Goal: Information Seeking & Learning: Learn about a topic

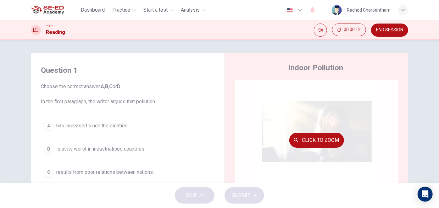
click at [331, 145] on button "Click to Zoom" at bounding box center [316, 140] width 55 height 15
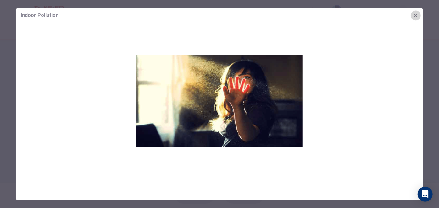
click at [416, 14] on icon "button" at bounding box center [415, 15] width 5 height 5
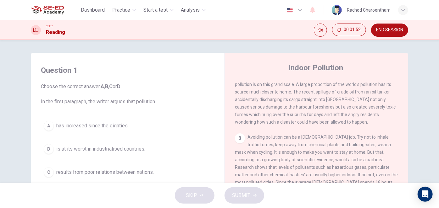
scroll to position [171, 0]
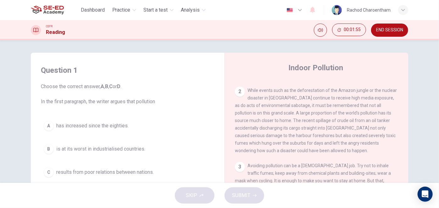
drag, startPoint x: 317, startPoint y: 117, endPoint x: 368, endPoint y: 117, distance: 50.9
click at [368, 117] on span "While events such as the deforestation of the Amazon jungle or the nuclear disa…" at bounding box center [316, 120] width 162 height 65
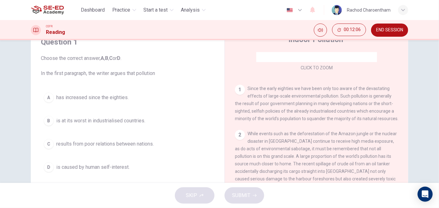
scroll to position [90, 0]
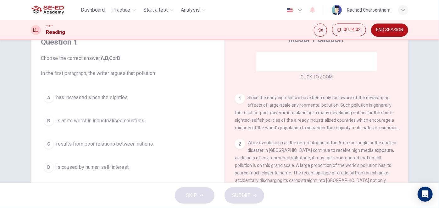
click at [63, 165] on span "is caused by human self-interest." at bounding box center [92, 168] width 73 height 8
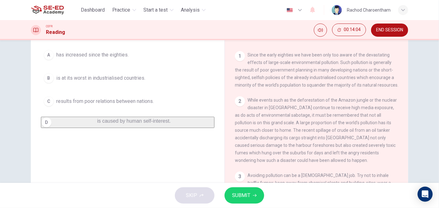
scroll to position [85, 0]
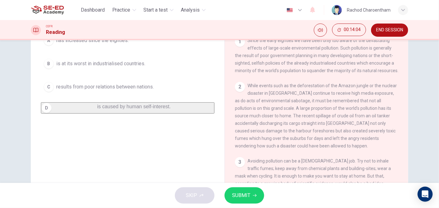
click at [247, 196] on span "SUBMIT" at bounding box center [241, 195] width 18 height 9
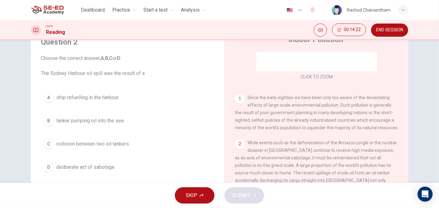
scroll to position [119, 0]
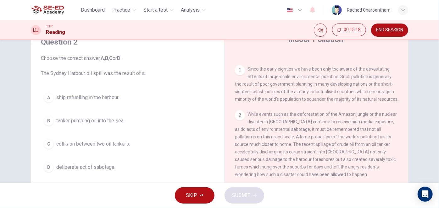
click at [71, 124] on button "B tanker pumping oil into the sea." at bounding box center [127, 121] width 173 height 16
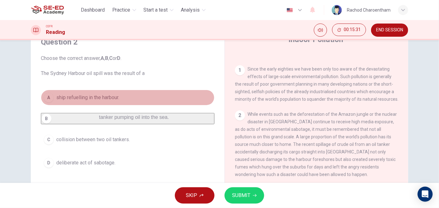
click at [99, 100] on span "ship refuelling in the harbour." at bounding box center [87, 98] width 63 height 8
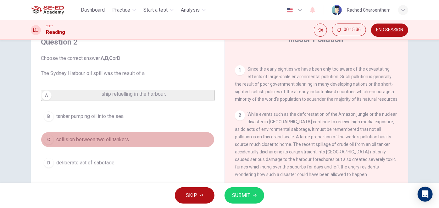
click at [81, 144] on span "collision between two oil tankers." at bounding box center [93, 140] width 74 height 8
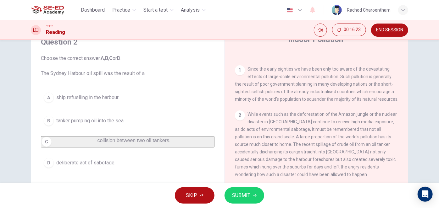
drag, startPoint x: 290, startPoint y: 137, endPoint x: 348, endPoint y: 141, distance: 57.6
click at [348, 141] on div "2 While events such as the deforestation of the Amazon jungle or the nuclear di…" at bounding box center [316, 145] width 163 height 68
drag, startPoint x: 58, startPoint y: 144, endPoint x: 85, endPoint y: 150, distance: 28.1
click at [97, 143] on span "collision between two oil tankers." at bounding box center [133, 140] width 73 height 5
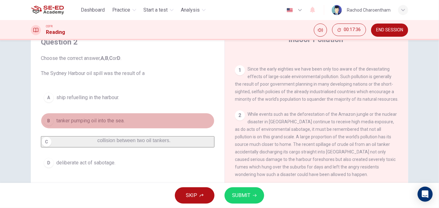
click at [74, 118] on span "tanker pumping oil into the sea." at bounding box center [90, 121] width 68 height 8
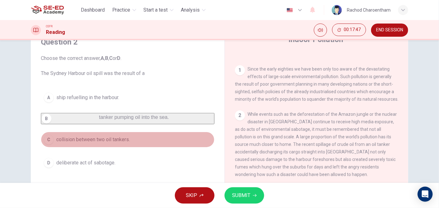
click at [150, 148] on button "C collision between two oil tankers." at bounding box center [127, 140] width 173 height 16
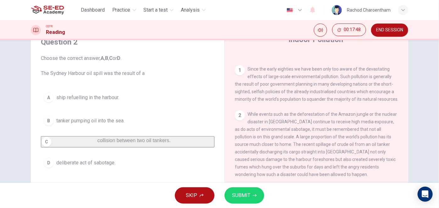
click at [240, 195] on span "SUBMIT" at bounding box center [241, 195] width 18 height 9
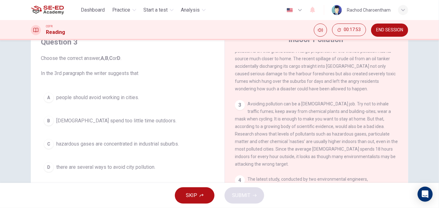
scroll to position [233, 0]
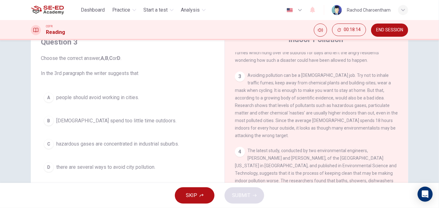
click at [102, 122] on span "Americans spend too little time outdoors." at bounding box center [116, 121] width 120 height 8
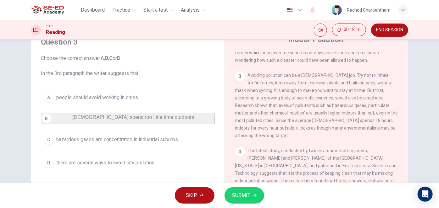
click at [235, 193] on span "SUBMIT" at bounding box center [241, 195] width 18 height 9
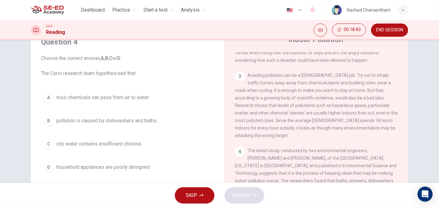
click at [89, 118] on span "pollution is caused by dishwashers and baths." at bounding box center [106, 121] width 101 height 8
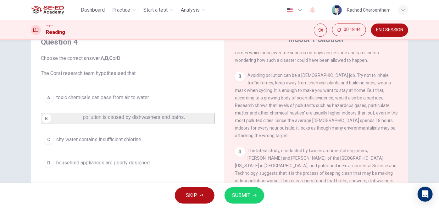
click at [243, 192] on span "SUBMIT" at bounding box center [241, 195] width 18 height 9
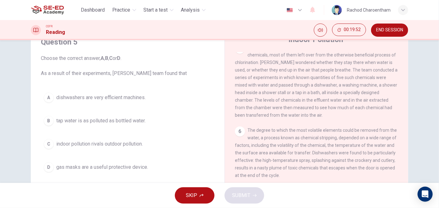
scroll to position [376, 0]
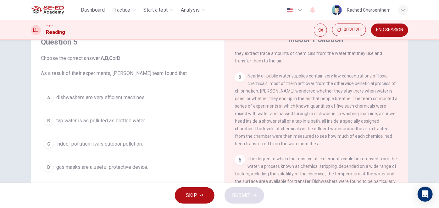
click at [141, 146] on span "indoor pollution rivals outdoor pollution." at bounding box center [99, 144] width 86 height 8
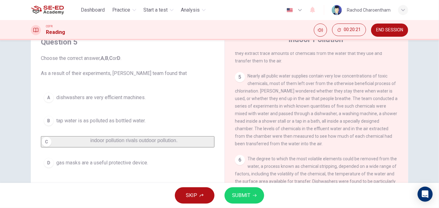
click at [234, 198] on span "SUBMIT" at bounding box center [241, 195] width 18 height 9
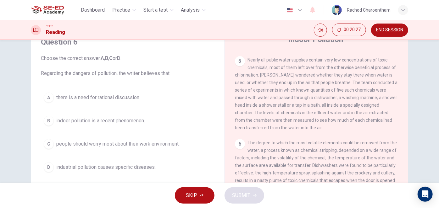
scroll to position [405, 0]
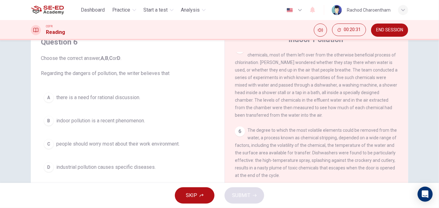
drag, startPoint x: 152, startPoint y: 118, endPoint x: 201, endPoint y: 142, distance: 54.5
click at [185, 155] on div "A there is a need for rational discussion. B indoor pollution is a recent pheno…" at bounding box center [127, 132] width 173 height 85
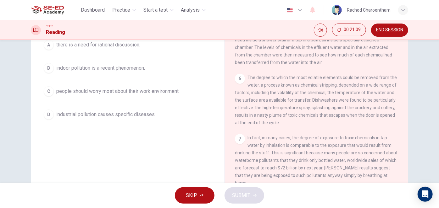
scroll to position [72, 0]
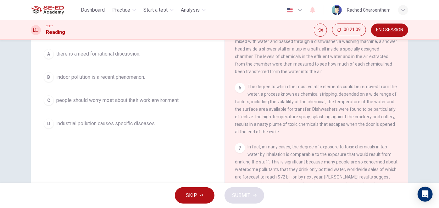
click at [136, 71] on button "B indoor pollution is a recent phenomenon." at bounding box center [127, 77] width 173 height 16
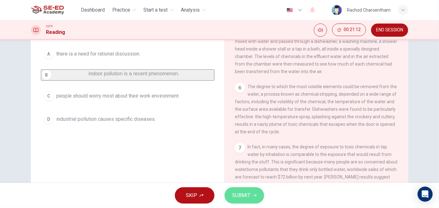
click at [229, 192] on button "SUBMIT" at bounding box center [244, 196] width 40 height 16
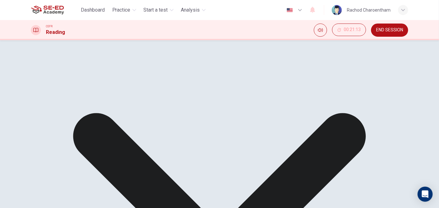
scroll to position [462, 0]
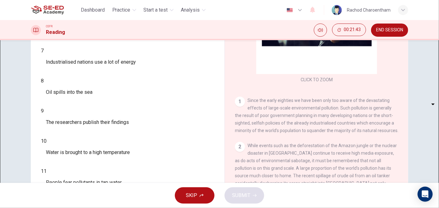
scroll to position [57, 0]
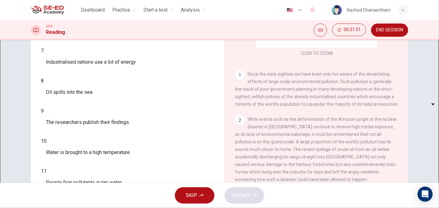
click at [71, 120] on body "This site uses cookies, as explained in our Privacy Policy . If you agree to th…" at bounding box center [219, 104] width 439 height 208
click at [182, 208] on div at bounding box center [219, 208] width 439 height 0
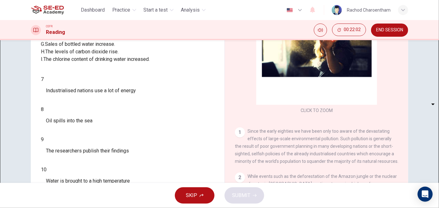
scroll to position [85, 0]
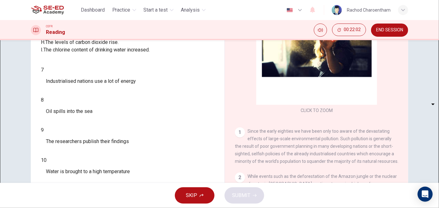
click at [77, 139] on body "This site uses cookies, as explained in our Privacy Policy . If you agree to th…" at bounding box center [219, 104] width 439 height 208
click at [140, 208] on div at bounding box center [219, 208] width 439 height 0
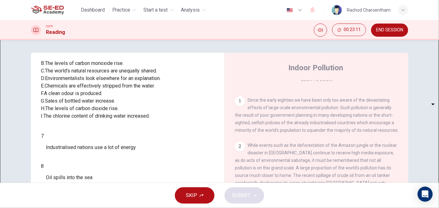
scroll to position [114, 0]
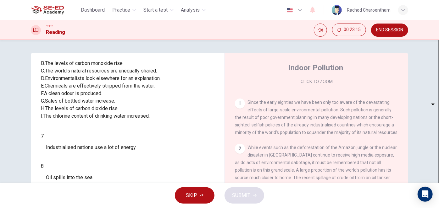
drag, startPoint x: 48, startPoint y: 105, endPoint x: 159, endPoint y: 101, distance: 110.7
click at [156, 75] on div "C. The world’s natural resources are unequally shared." at bounding box center [127, 71] width 173 height 8
drag, startPoint x: 168, startPoint y: 102, endPoint x: 115, endPoint y: 102, distance: 53.4
click at [115, 75] on div "C. The world’s natural resources are unequally shared." at bounding box center [127, 71] width 173 height 8
drag, startPoint x: 167, startPoint y: 104, endPoint x: 50, endPoint y: 104, distance: 116.6
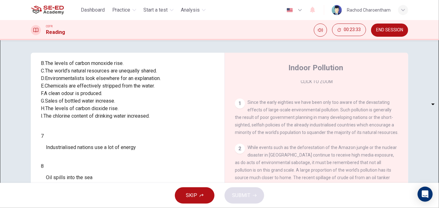
click at [50, 75] on div "C. The world’s natural resources are unequally shared." at bounding box center [127, 71] width 173 height 8
drag, startPoint x: 50, startPoint y: 104, endPoint x: 157, endPoint y: 104, distance: 107.2
click at [157, 75] on div "C. The world’s natural resources are unequally shared." at bounding box center [127, 71] width 173 height 8
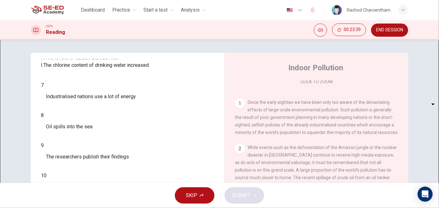
scroll to position [133, 0]
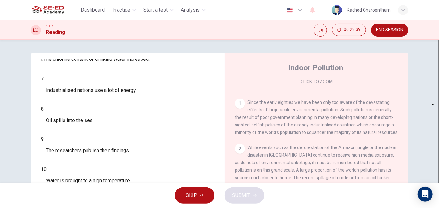
click at [87, 153] on body "This site uses cookies, as explained in our Privacy Policy . If you agree to th…" at bounding box center [219, 104] width 439 height 208
type input "C"
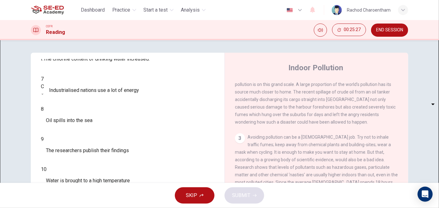
click at [82, 168] on body "This site uses cookies, as explained in our Privacy Policy . If you agree to th…" at bounding box center [219, 104] width 439 height 208
type input "E"
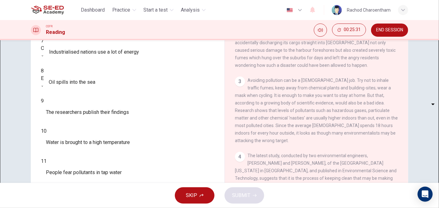
scroll to position [105, 0]
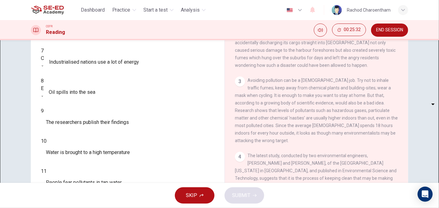
click at [164, 130] on div "​ ​ The researchers publish their findings" at bounding box center [127, 122] width 173 height 15
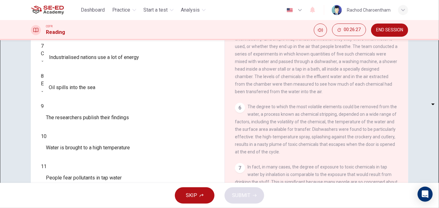
scroll to position [76, 0]
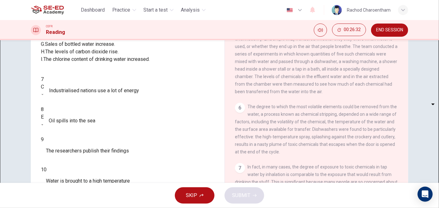
drag, startPoint x: 126, startPoint y: 110, endPoint x: 45, endPoint y: 108, distance: 81.4
click at [45, 56] on div "H. The levels of carbon dioxide rise." at bounding box center [127, 52] width 173 height 8
drag, startPoint x: 46, startPoint y: 108, endPoint x: 86, endPoint y: 108, distance: 40.2
click at [85, 56] on div "H. The levels of carbon dioxide rise." at bounding box center [127, 52] width 173 height 8
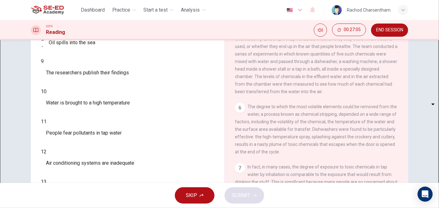
scroll to position [105, 0]
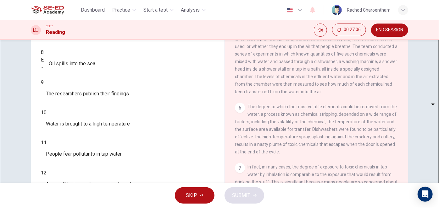
click at [79, 127] on body "This site uses cookies, as explained in our Privacy Policy . If you agree to th…" at bounding box center [219, 104] width 439 height 208
click at [118, 208] on div at bounding box center [219, 208] width 439 height 0
click at [79, 141] on body "This site uses cookies, as explained in our Privacy Policy . If you agree to th…" at bounding box center [219, 104] width 439 height 208
type input "H"
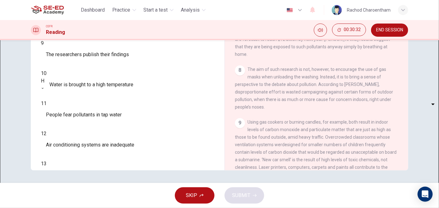
scroll to position [133, 0]
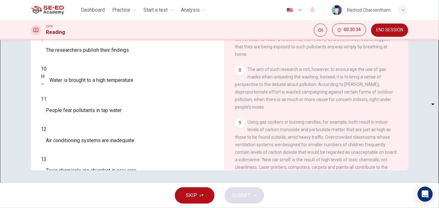
click at [79, 157] on body "This site uses cookies, as explained in our Privacy Policy . If you agree to th…" at bounding box center [219, 104] width 439 height 208
type input "B"
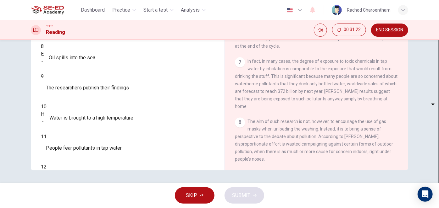
scroll to position [105, 0]
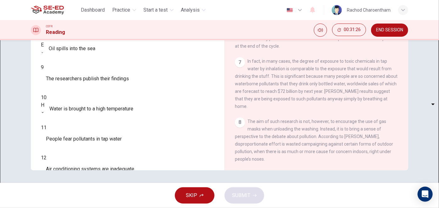
click at [66, 112] on body "This site uses cookies, as explained in our Privacy Policy . If you agree to th…" at bounding box center [219, 104] width 439 height 208
click at [187, 208] on div at bounding box center [219, 208] width 439 height 0
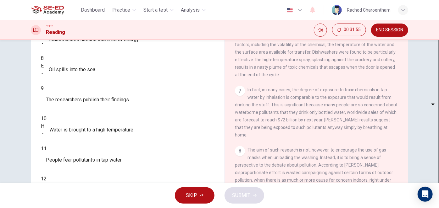
scroll to position [114, 0]
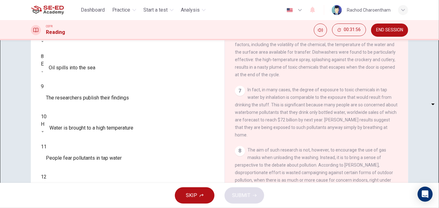
click at [79, 129] on body "This site uses cookies, as explained in our Privacy Policy . If you agree to th…" at bounding box center [219, 104] width 439 height 208
click at [72, 208] on li "A" at bounding box center [219, 212] width 439 height 8
type input "A"
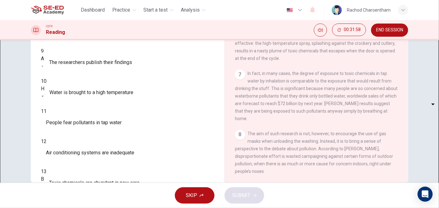
scroll to position [101, 0]
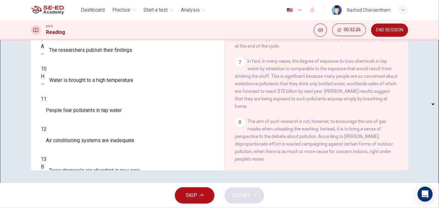
drag, startPoint x: 152, startPoint y: 134, endPoint x: 172, endPoint y: 134, distance: 19.5
click at [134, 137] on span "Air conditioning systems are inadequate" at bounding box center [90, 141] width 88 height 8
click at [62, 117] on body "This site uses cookies, as explained in our Privacy Policy . If you agree to th…" at bounding box center [219, 104] width 439 height 208
click at [200, 208] on div at bounding box center [219, 208] width 439 height 0
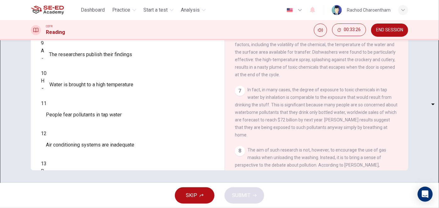
scroll to position [133, 0]
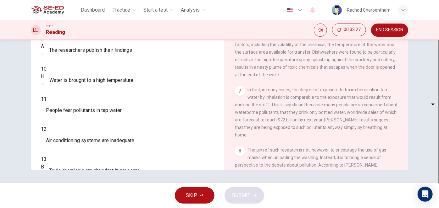
click at [41, 118] on div "​ ​" at bounding box center [41, 110] width 0 height 15
click at [81, 120] on body "This site uses cookies, as explained in our Privacy Policy . If you agree to th…" at bounding box center [219, 104] width 439 height 208
type input "I"
click at [76, 135] on body "This site uses cookies, as explained in our Privacy Policy . If you agree to th…" at bounding box center [219, 104] width 439 height 208
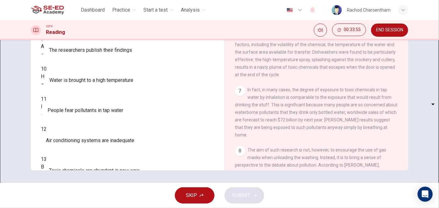
type input "D"
click at [240, 194] on span "SUBMIT" at bounding box center [241, 195] width 18 height 9
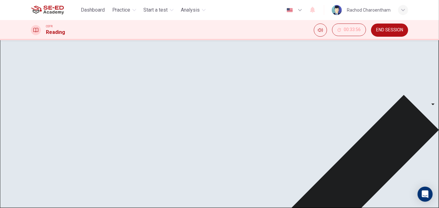
scroll to position [105, 0]
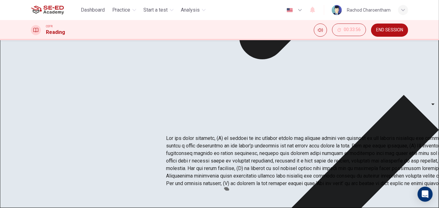
scroll to position [0, 0]
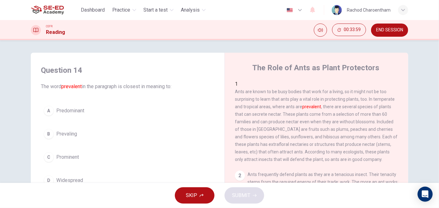
click at [373, 28] on button "END SESSION" at bounding box center [389, 30] width 37 height 13
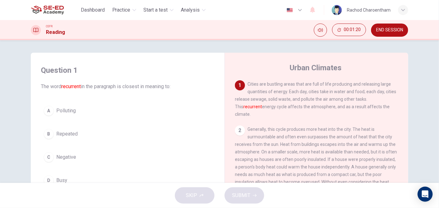
drag, startPoint x: 249, startPoint y: 100, endPoint x: 259, endPoint y: 99, distance: 10.1
click at [259, 99] on span "Cities are bustling areas that are full of life producing and releasing large q…" at bounding box center [315, 99] width 161 height 35
click at [78, 160] on button "C Negative" at bounding box center [127, 158] width 173 height 16
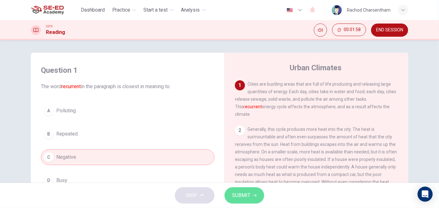
click at [260, 196] on button "SUBMIT" at bounding box center [244, 196] width 40 height 16
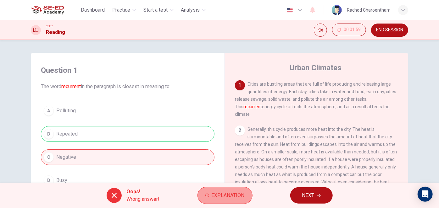
click at [239, 192] on span "Explanation" at bounding box center [227, 195] width 33 height 9
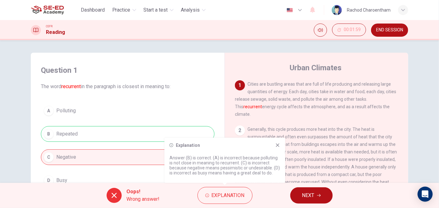
click at [279, 145] on icon at bounding box center [277, 145] width 5 height 5
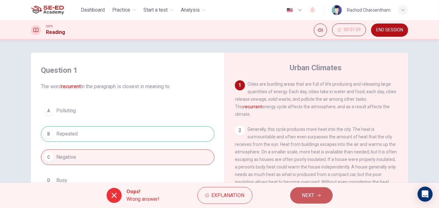
click at [311, 197] on span "NEXT" at bounding box center [308, 195] width 12 height 9
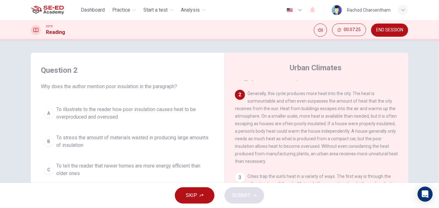
scroll to position [28, 0]
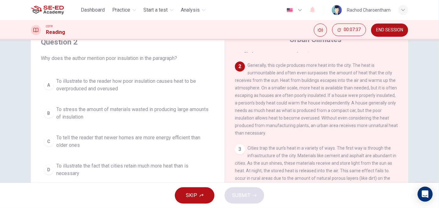
click at [173, 168] on span "To illustrate the fact that cities retain much more heat than is necessary" at bounding box center [133, 169] width 155 height 15
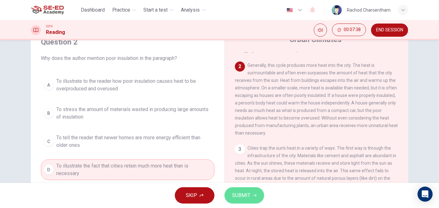
click at [244, 194] on span "SUBMIT" at bounding box center [241, 195] width 18 height 9
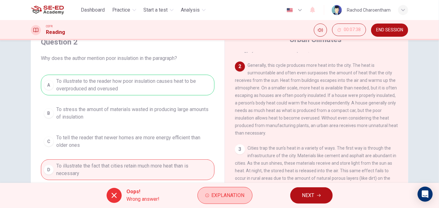
click at [220, 197] on span "Explanation" at bounding box center [227, 195] width 33 height 9
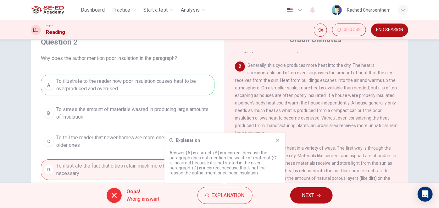
click at [277, 141] on icon at bounding box center [277, 140] width 3 height 3
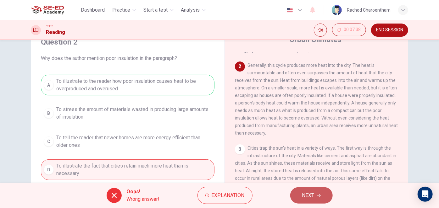
click at [323, 197] on button "NEXT" at bounding box center [311, 196] width 42 height 16
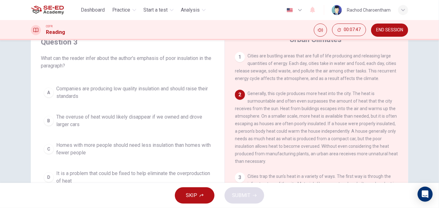
click at [238, 183] on div "SKIP SUBMIT" at bounding box center [219, 195] width 439 height 25
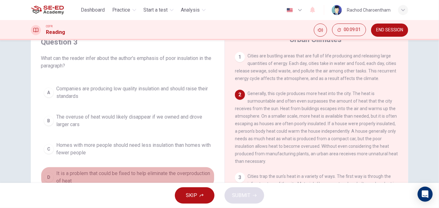
click at [134, 173] on span "It is a problem that could be fixed to help eliminate the overproduction of heat" at bounding box center [133, 177] width 155 height 15
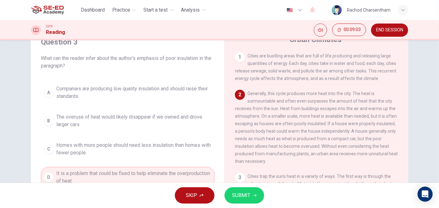
click at [239, 196] on span "SUBMIT" at bounding box center [241, 195] width 18 height 9
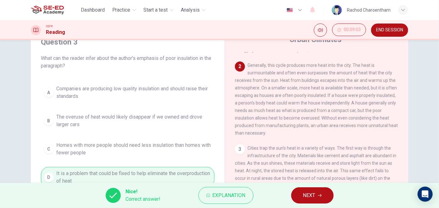
click at [302, 193] on button "NEXT" at bounding box center [312, 196] width 42 height 16
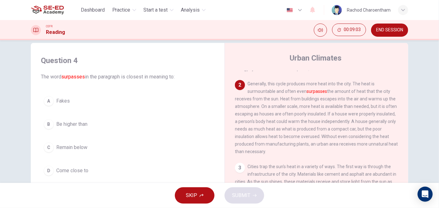
scroll to position [0, 0]
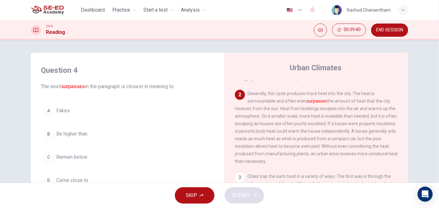
drag, startPoint x: 81, startPoint y: 178, endPoint x: 95, endPoint y: 174, distance: 14.6
click at [81, 178] on span "Come close to" at bounding box center [72, 181] width 32 height 8
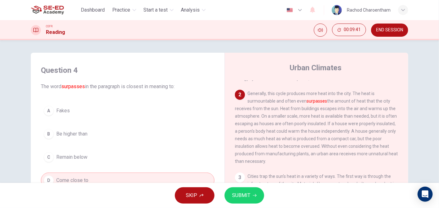
click at [226, 194] on button "SUBMIT" at bounding box center [244, 196] width 40 height 16
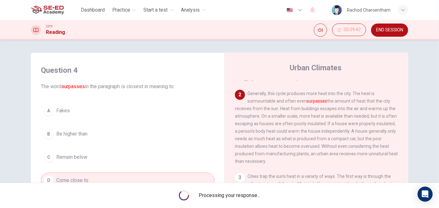
click at [234, 193] on span "Processing your response..." at bounding box center [229, 196] width 61 height 8
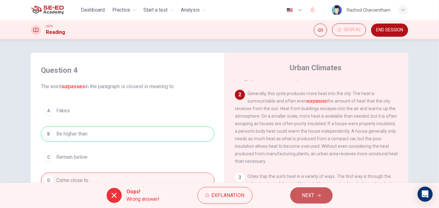
click at [309, 198] on span "NEXT" at bounding box center [308, 195] width 12 height 9
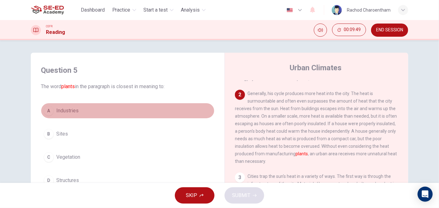
click at [72, 111] on span "Industries" at bounding box center [67, 111] width 22 height 8
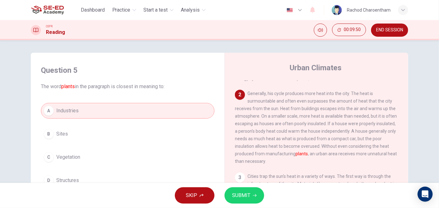
click at [250, 198] on span "SUBMIT" at bounding box center [241, 195] width 18 height 9
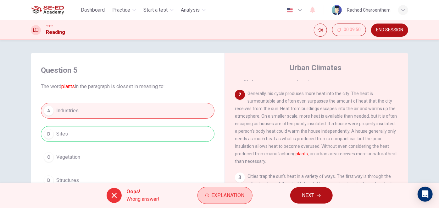
click at [228, 189] on button "Explanation" at bounding box center [224, 195] width 55 height 17
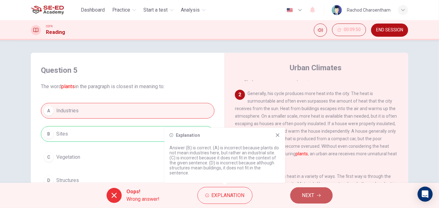
click at [322, 196] on button "NEXT" at bounding box center [311, 196] width 42 height 16
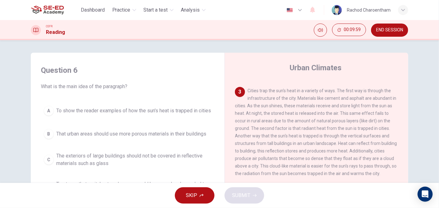
scroll to position [171, 0]
